Goal: Task Accomplishment & Management: Manage account settings

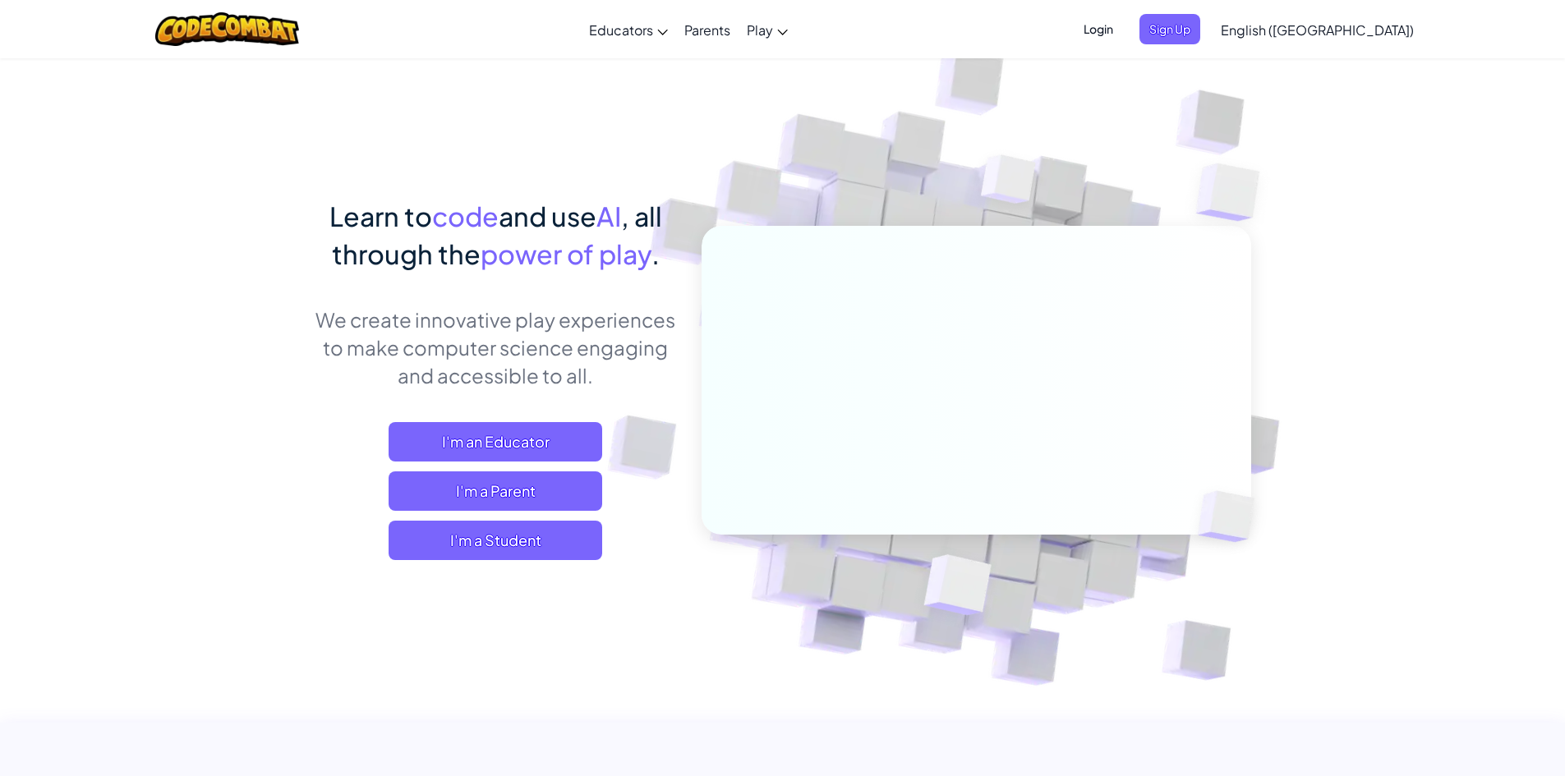
click at [1123, 24] on span "Login" at bounding box center [1098, 29] width 49 height 30
click at [1123, 36] on span "Login" at bounding box center [1098, 29] width 49 height 30
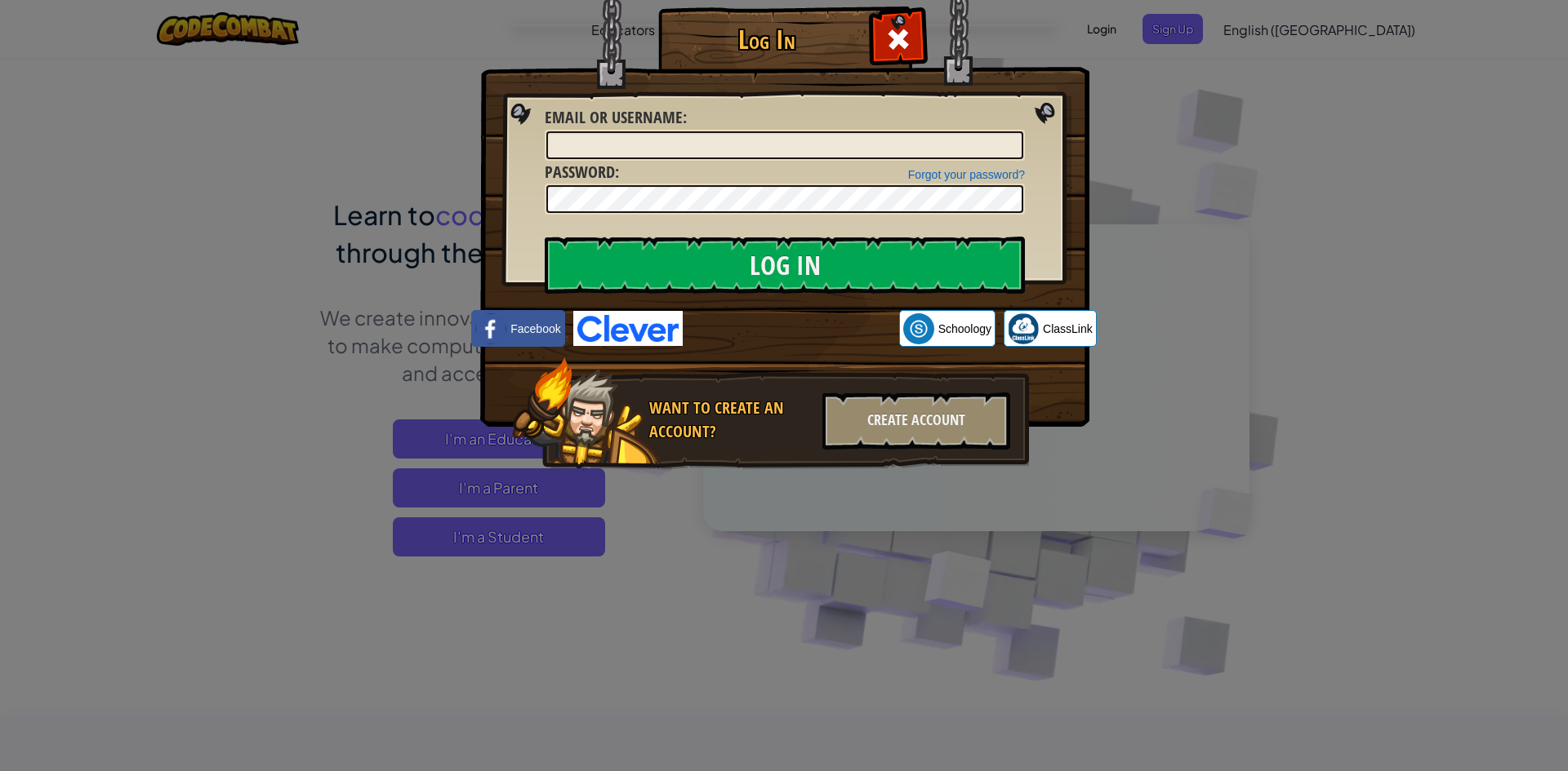
click at [1375, 256] on div "Log In Unknown Error Email or Username : Forgot your password? Password : Log I…" at bounding box center [784, 386] width 1568 height 771
